Goal: Information Seeking & Learning: Learn about a topic

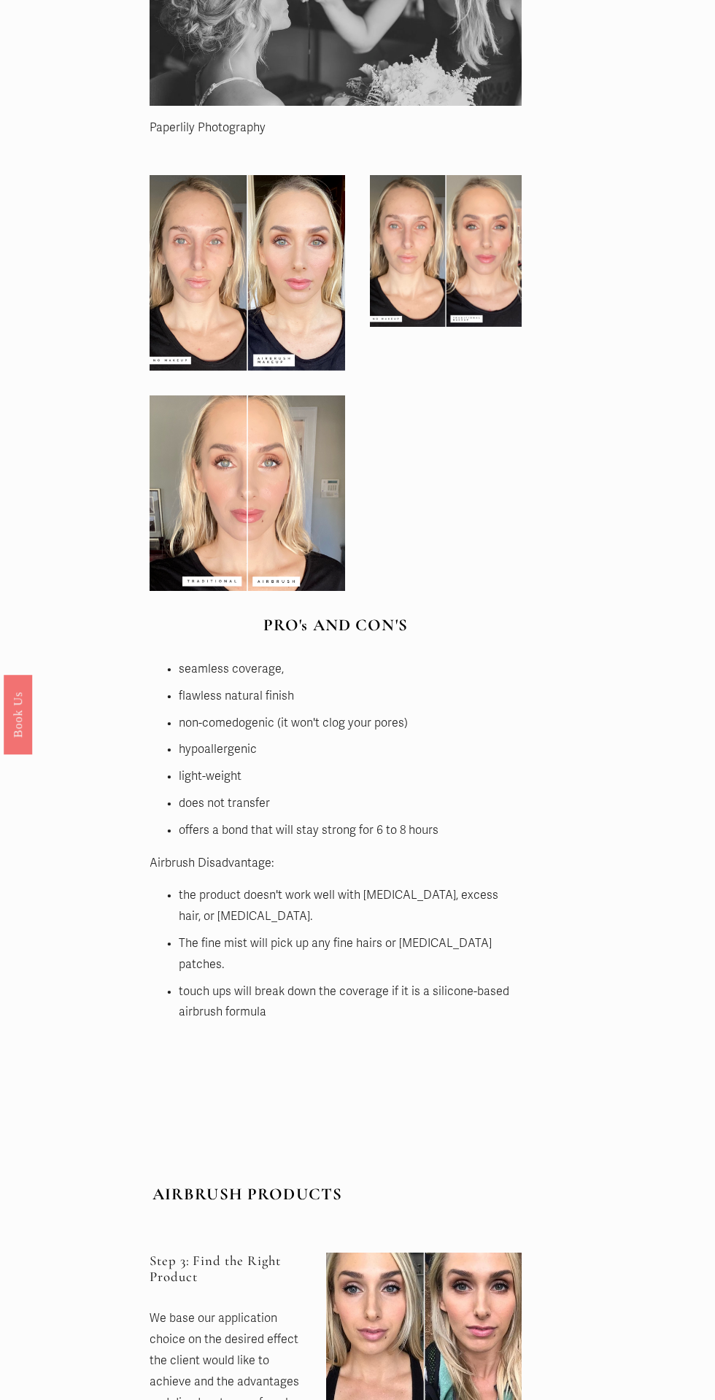
scroll to position [2813, 0]
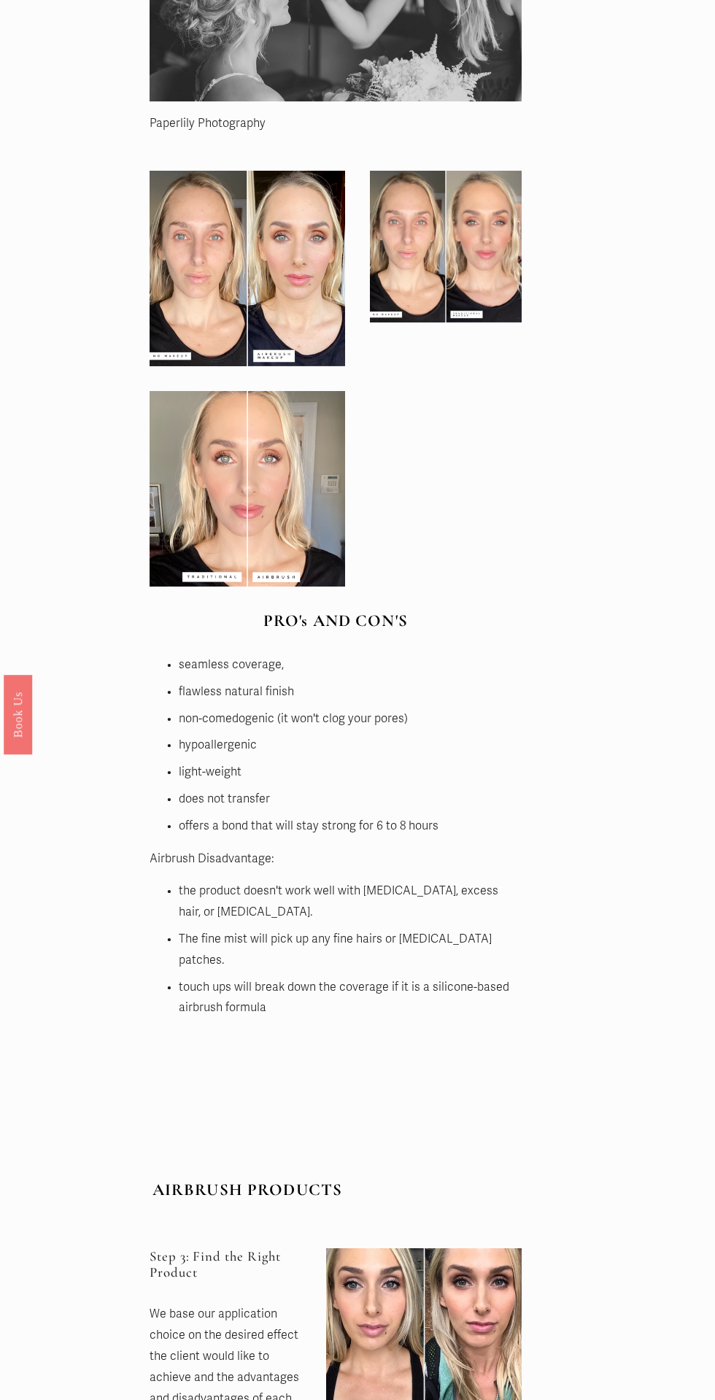
click at [267, 274] on div at bounding box center [248, 269] width 196 height 196
click at [274, 300] on div at bounding box center [248, 269] width 196 height 196
click at [454, 255] on div at bounding box center [446, 247] width 152 height 152
click at [273, 490] on div at bounding box center [248, 489] width 196 height 196
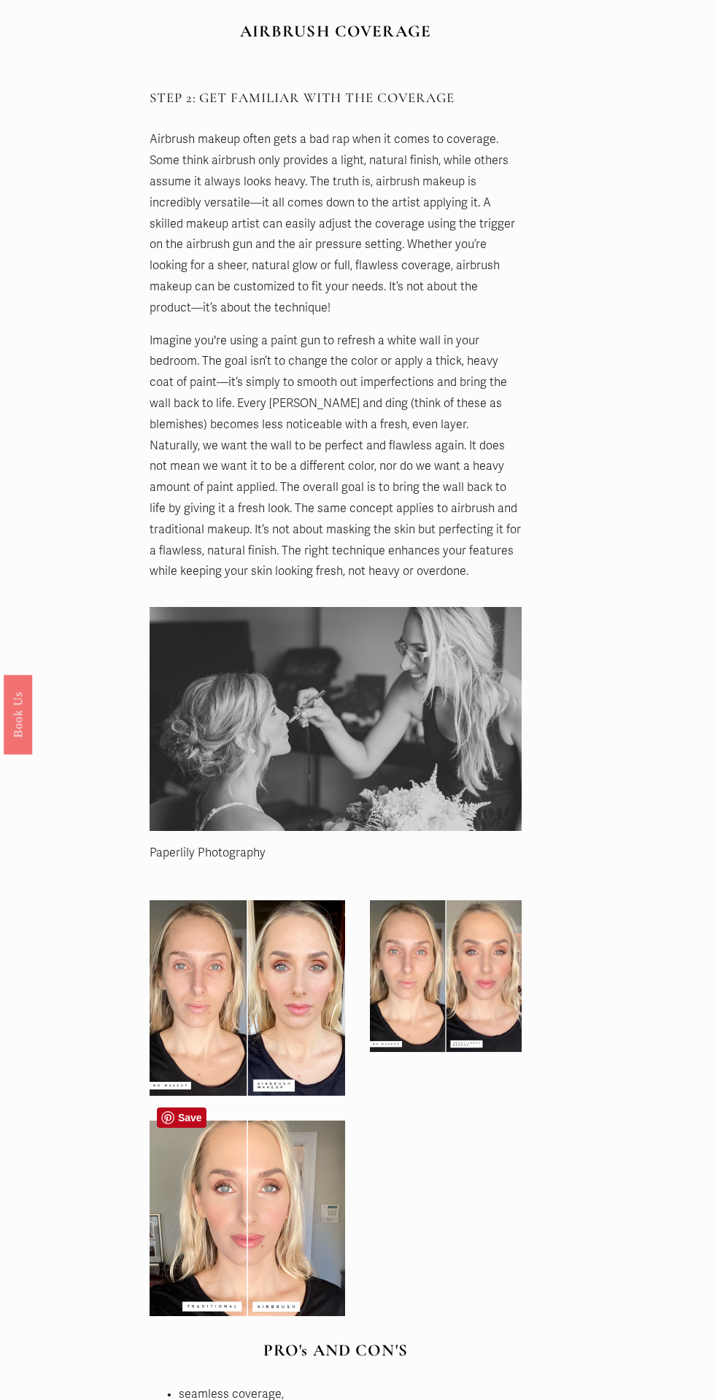
scroll to position [2203, 0]
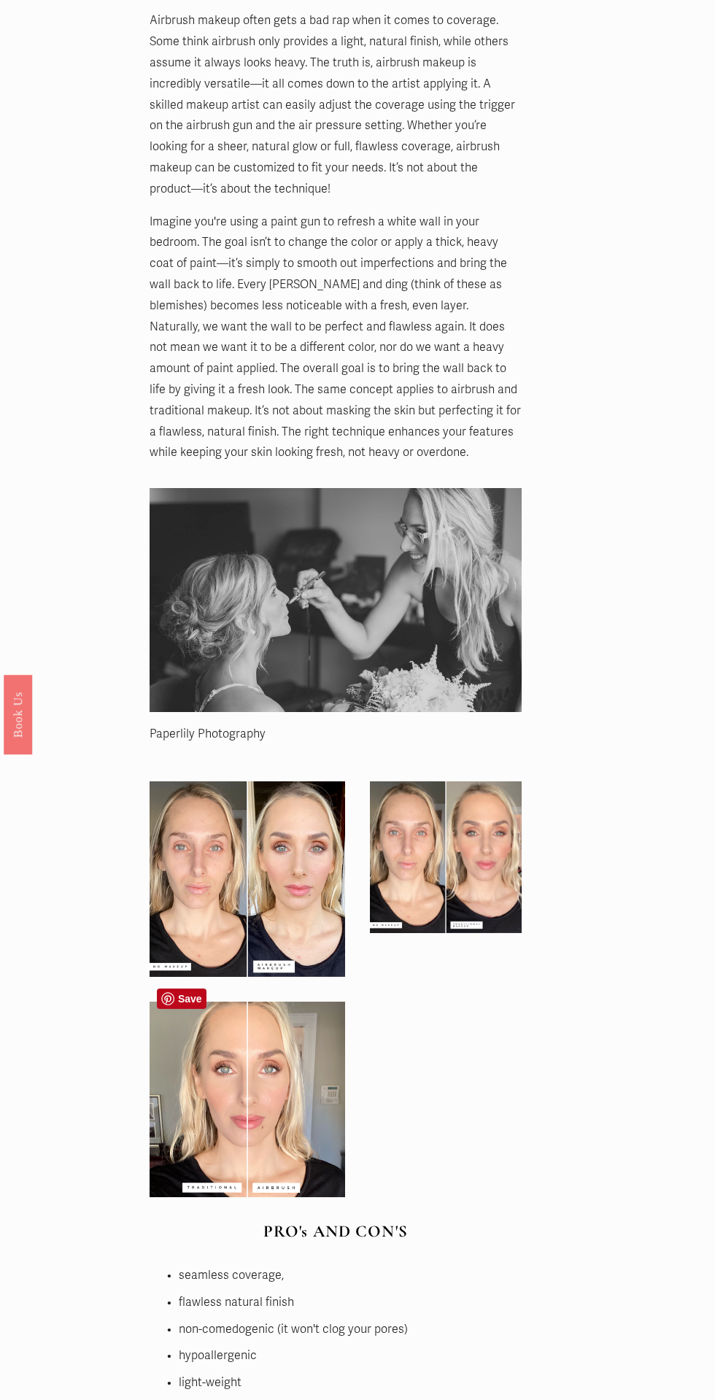
click at [485, 854] on div at bounding box center [446, 857] width 152 height 152
click at [244, 921] on div at bounding box center [248, 879] width 196 height 196
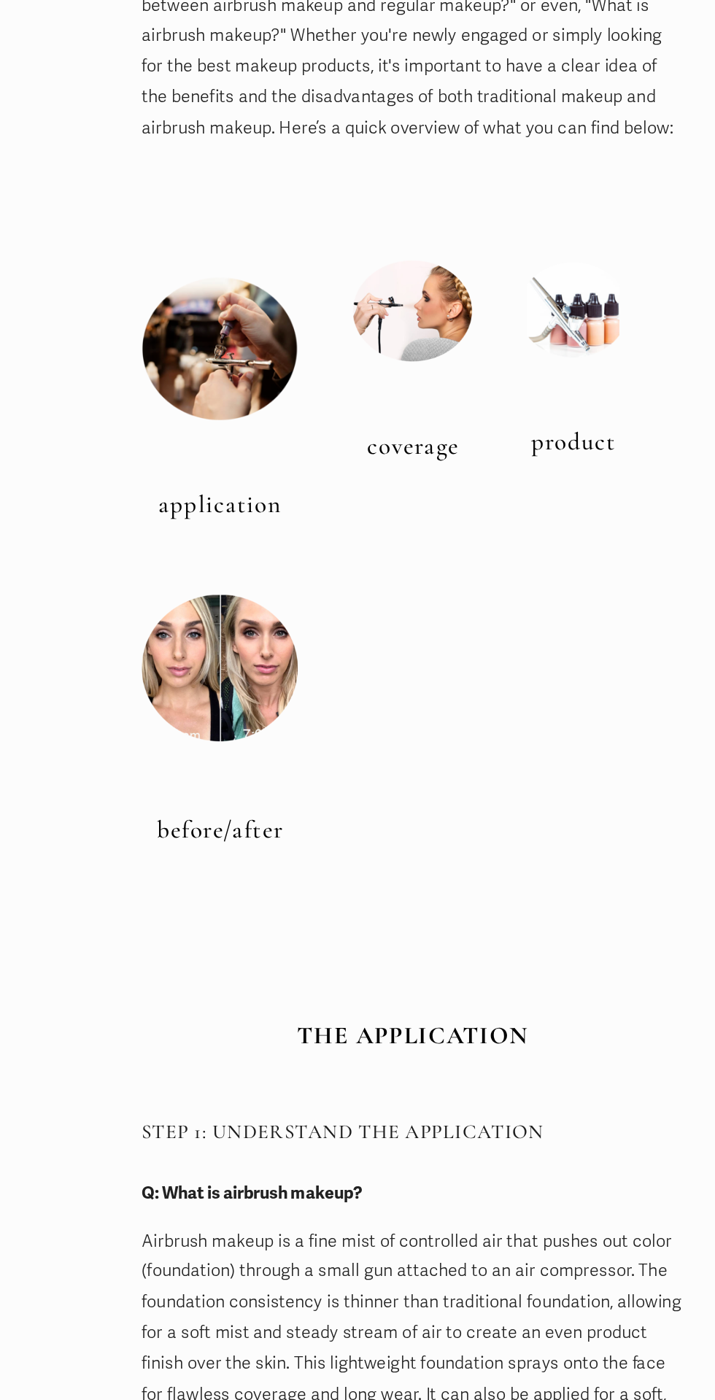
scroll to position [0, 0]
